Goal: Task Accomplishment & Management: Complete application form

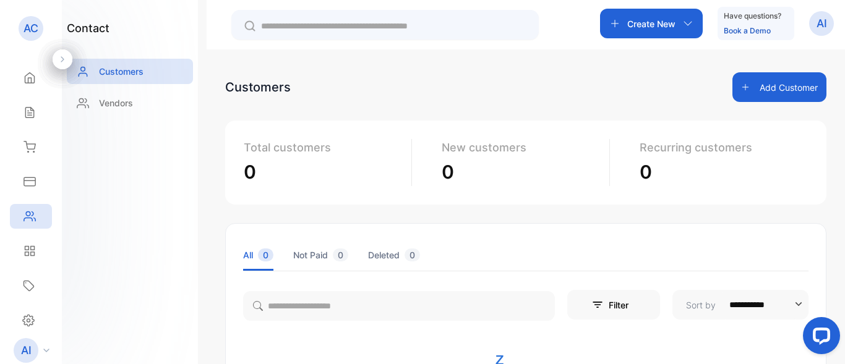
click at [644, 24] on p "Create New" at bounding box center [651, 23] width 48 height 13
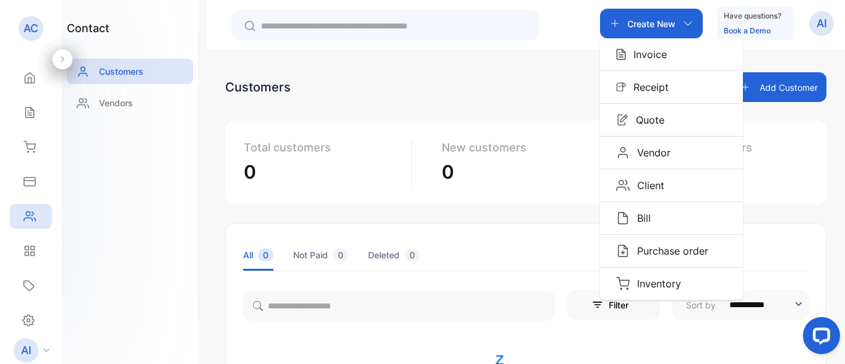
click at [787, 88] on button "Add Customer" at bounding box center [779, 87] width 94 height 30
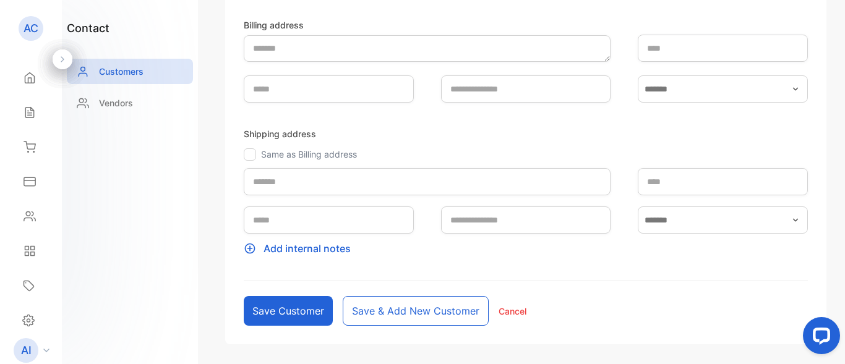
scroll to position [247, 0]
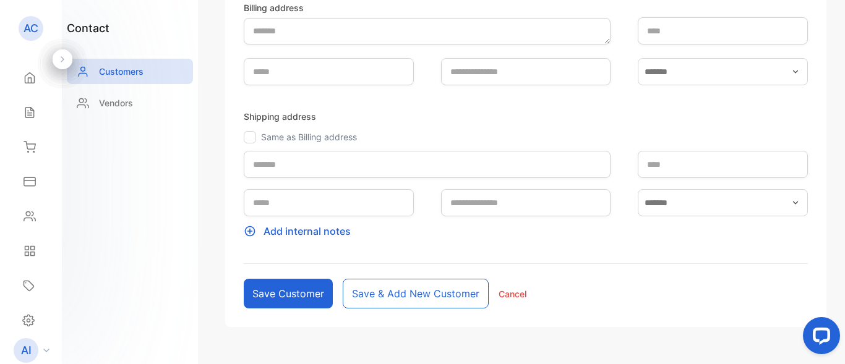
click at [843, 34] on div "**********" at bounding box center [526, 182] width 638 height 364
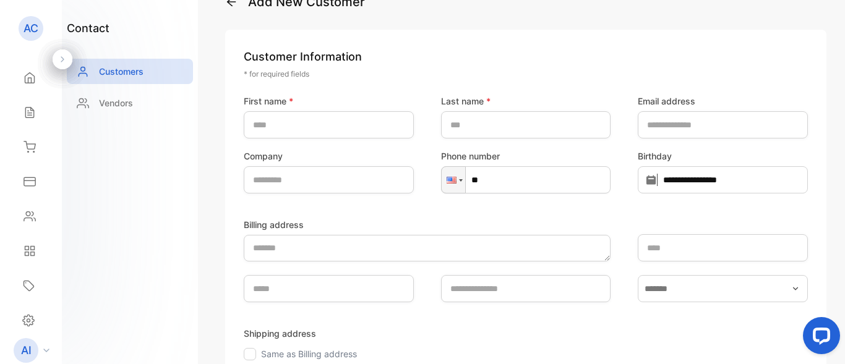
scroll to position [62, 0]
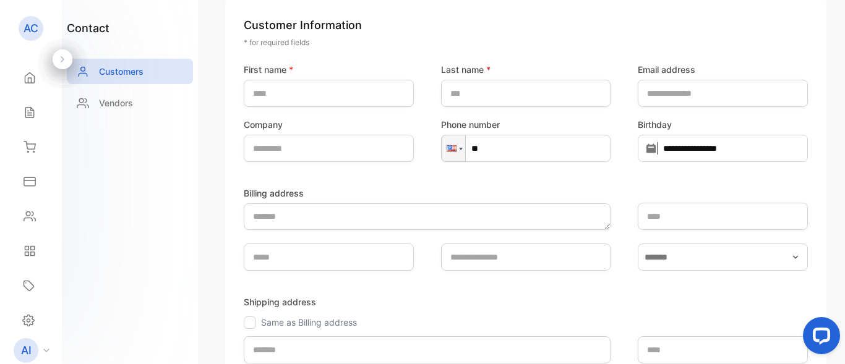
click at [61, 57] on icon at bounding box center [62, 59] width 9 height 9
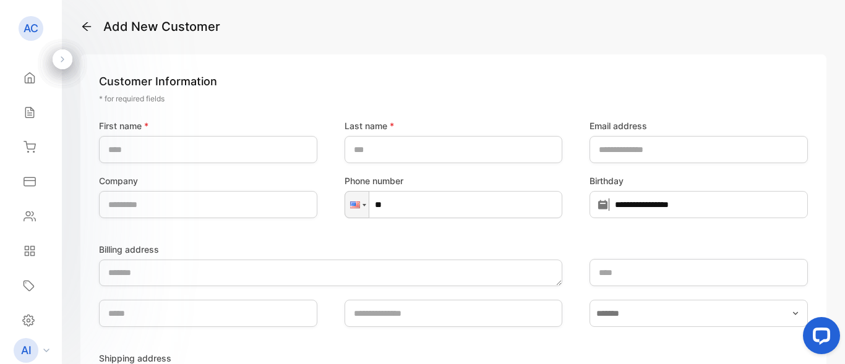
scroll to position [0, 0]
